Goal: Task Accomplishment & Management: Use online tool/utility

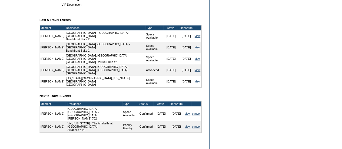
scroll to position [195, 0]
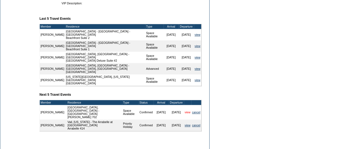
click at [186, 110] on link "view" at bounding box center [187, 111] width 6 height 3
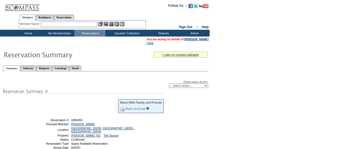
click at [203, 87] on select "-- Select Action -- Modify Reservation Dates Modify Reservation Cost Modify Occ…" at bounding box center [188, 85] width 39 height 4
select select "ChangeDates"
click at [169, 84] on select "-- Select Action -- Modify Reservation Dates Modify Reservation Cost Modify Occ…" at bounding box center [188, 85] width 39 height 4
